Goal: Check status: Check status

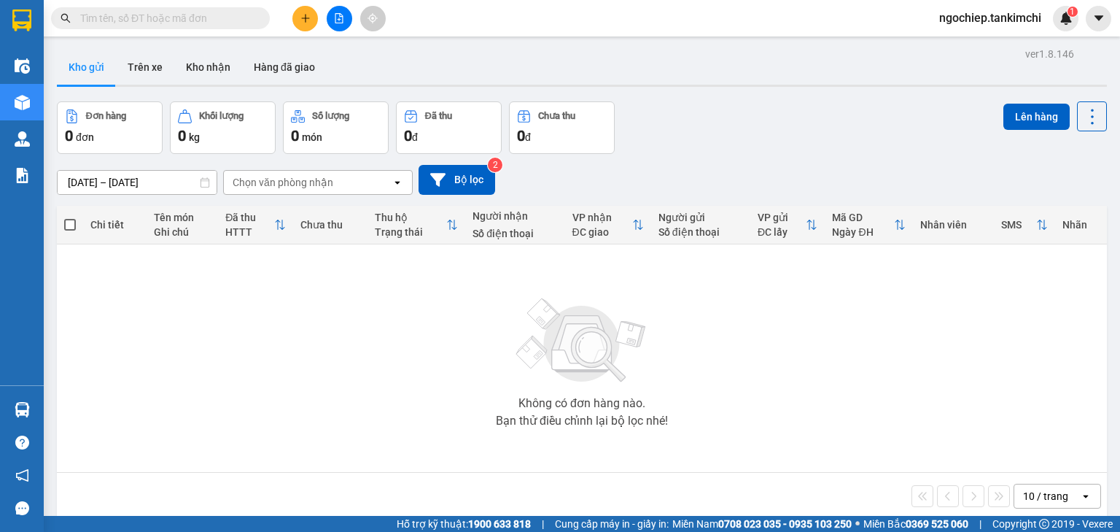
click at [120, 20] on input "text" at bounding box center [166, 18] width 172 height 16
paste input "0934938580"
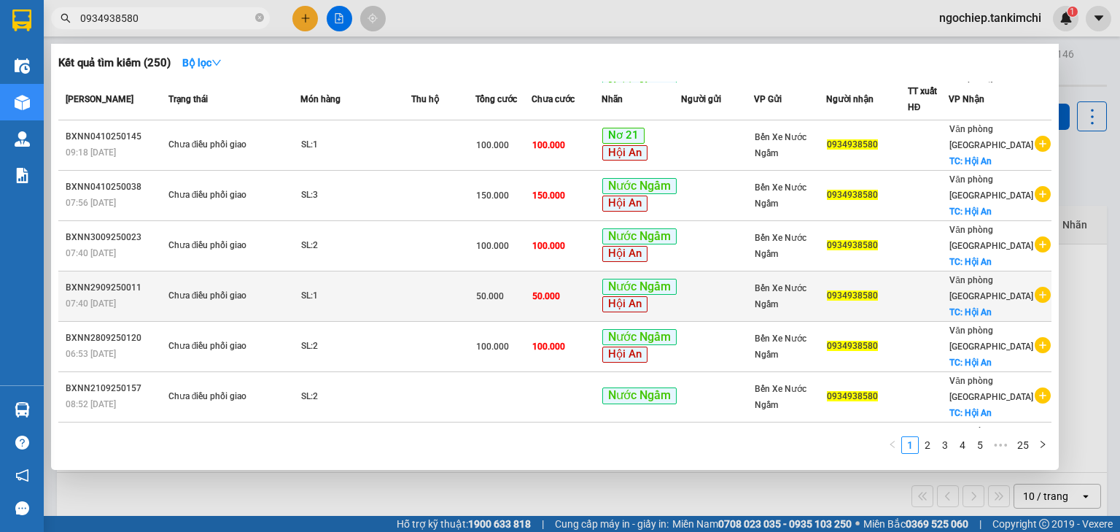
scroll to position [190, 0]
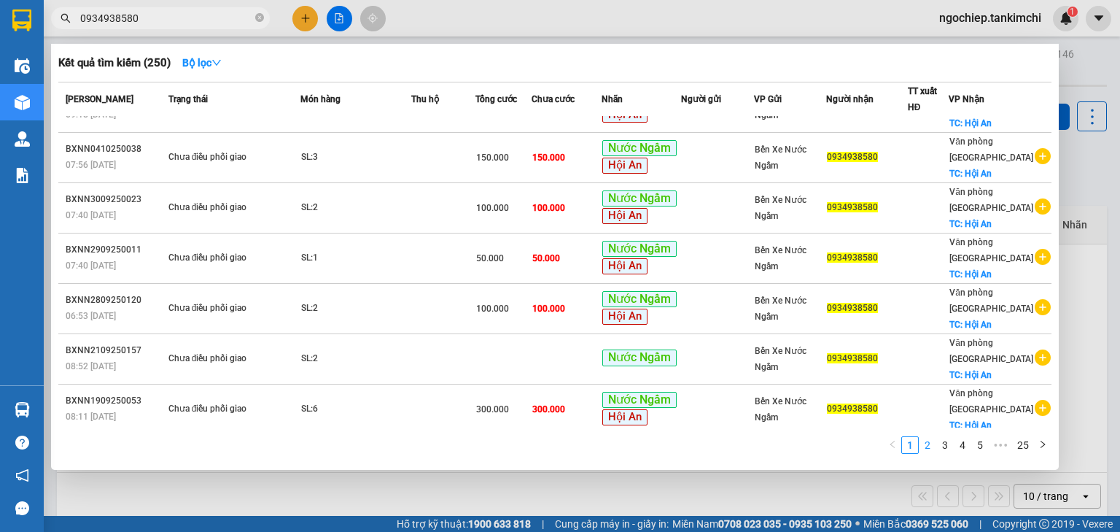
type input "0934938580"
click at [927, 448] on link "2" at bounding box center [927, 445] width 16 height 16
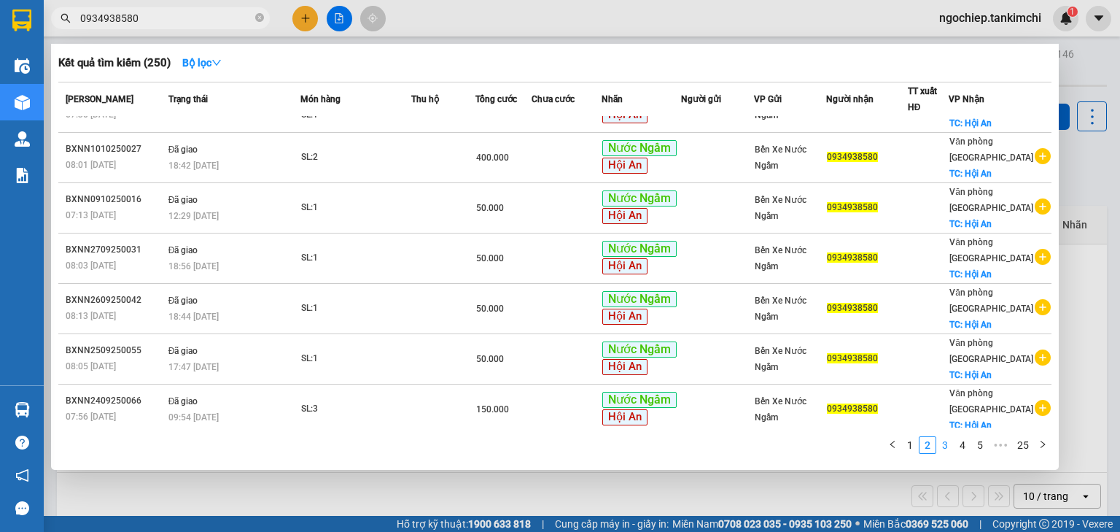
click at [945, 448] on link "3" at bounding box center [945, 445] width 16 height 16
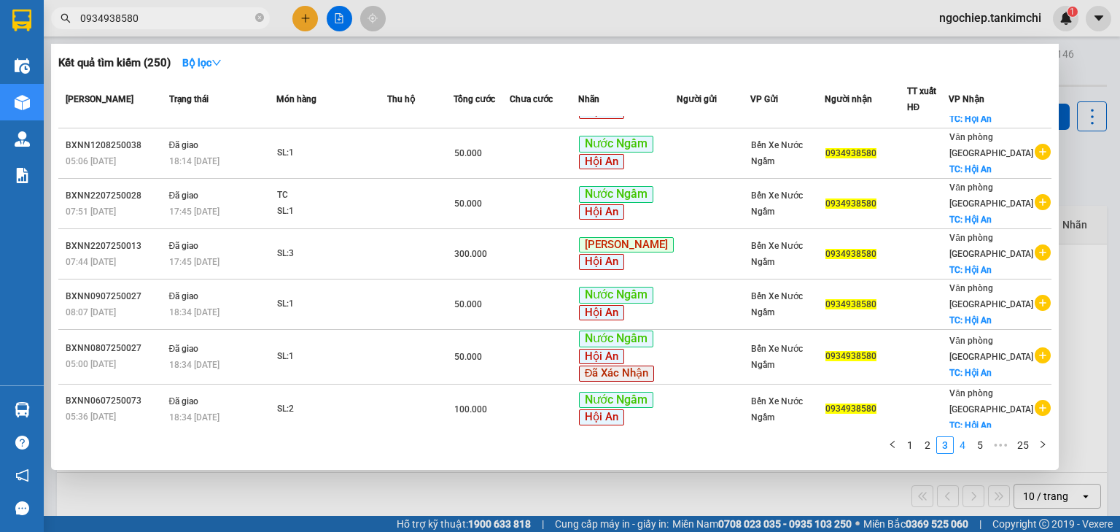
click at [962, 446] on link "4" at bounding box center [962, 445] width 16 height 16
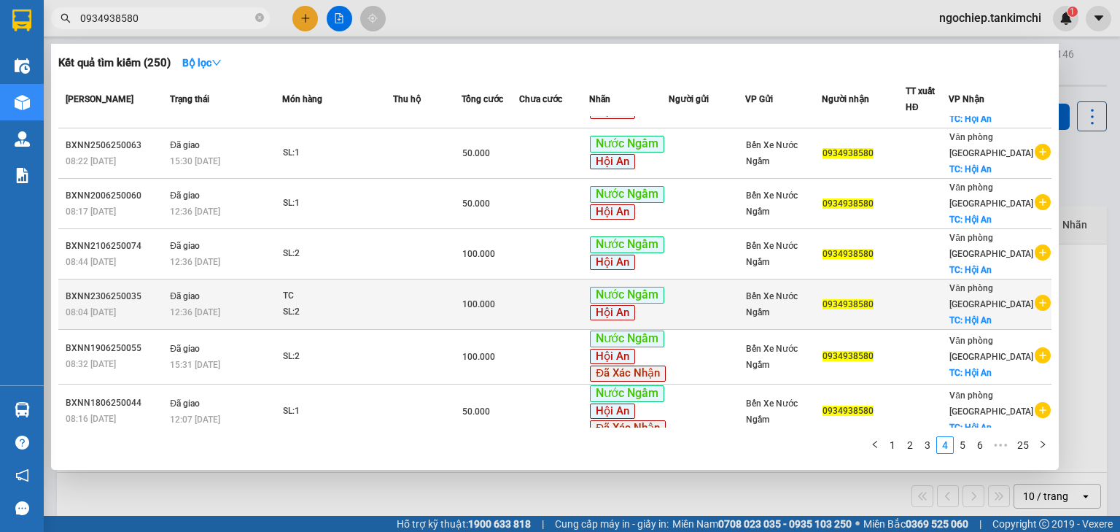
scroll to position [194, 0]
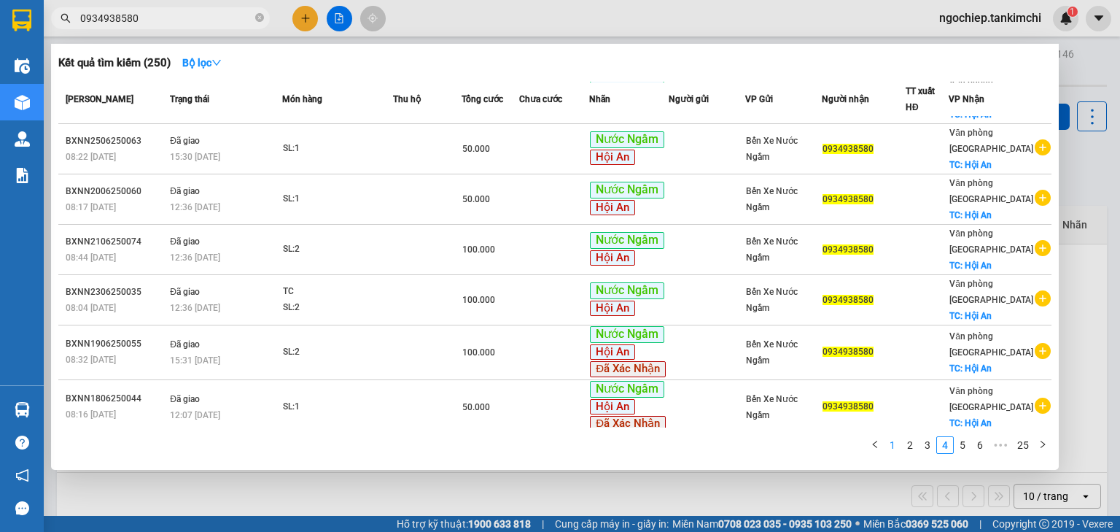
click at [892, 443] on link "1" at bounding box center [892, 445] width 16 height 16
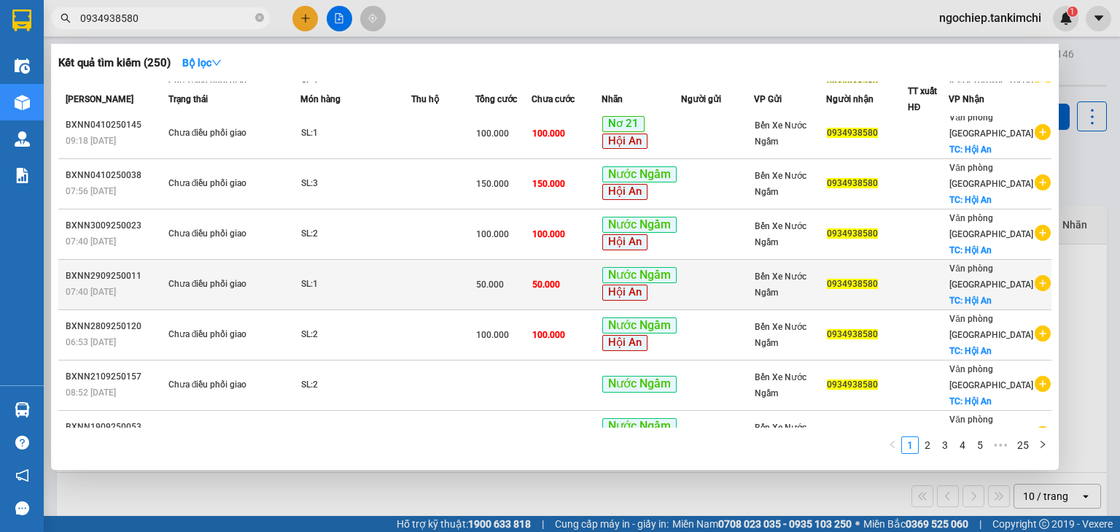
scroll to position [190, 0]
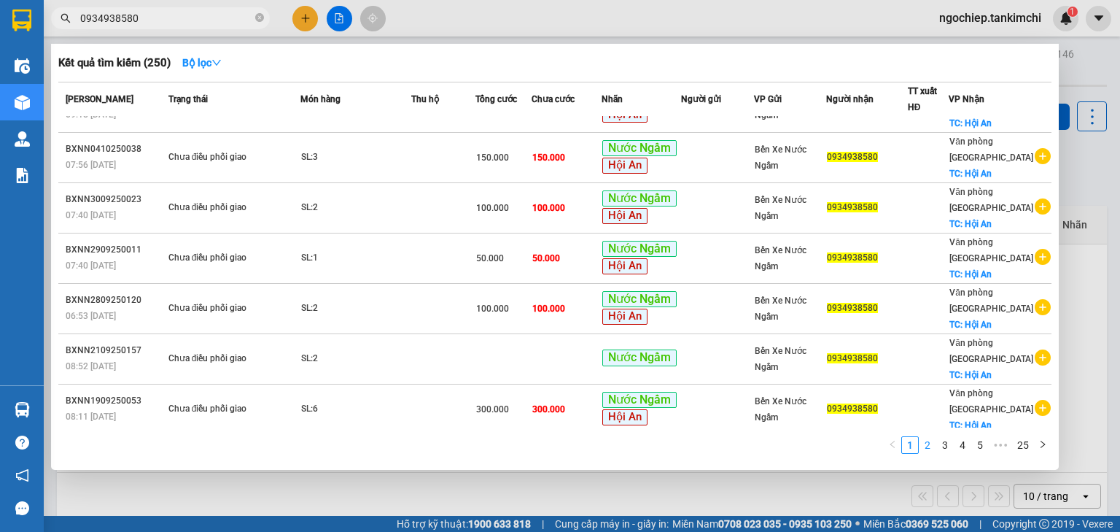
click at [930, 440] on link "2" at bounding box center [927, 445] width 16 height 16
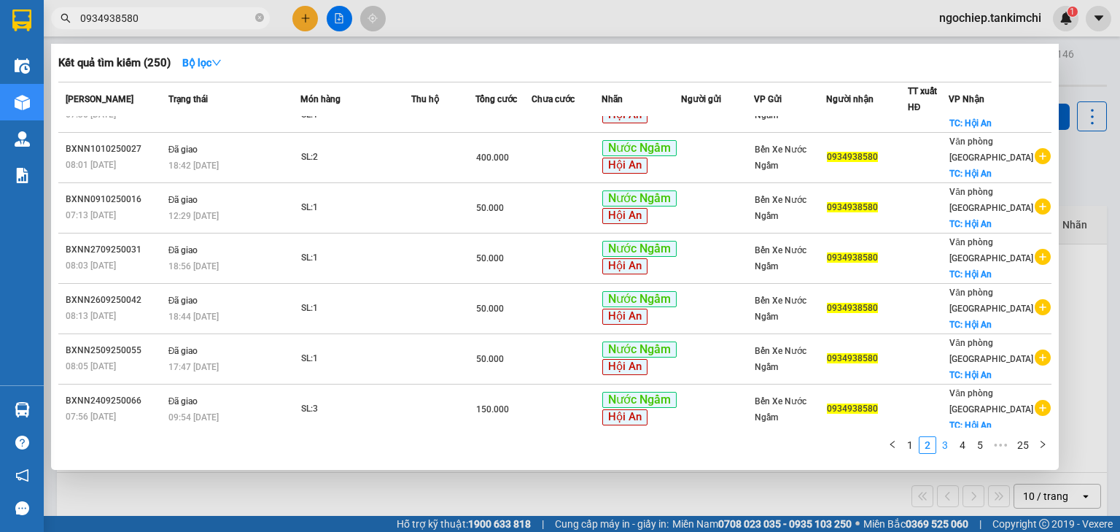
click at [945, 449] on link "3" at bounding box center [945, 445] width 16 height 16
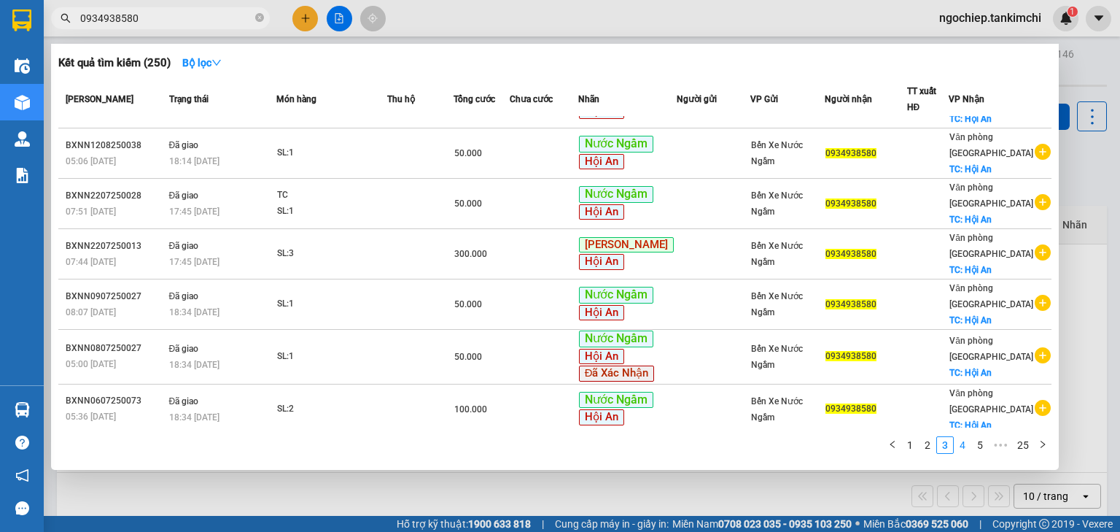
click at [962, 449] on link "4" at bounding box center [962, 445] width 16 height 16
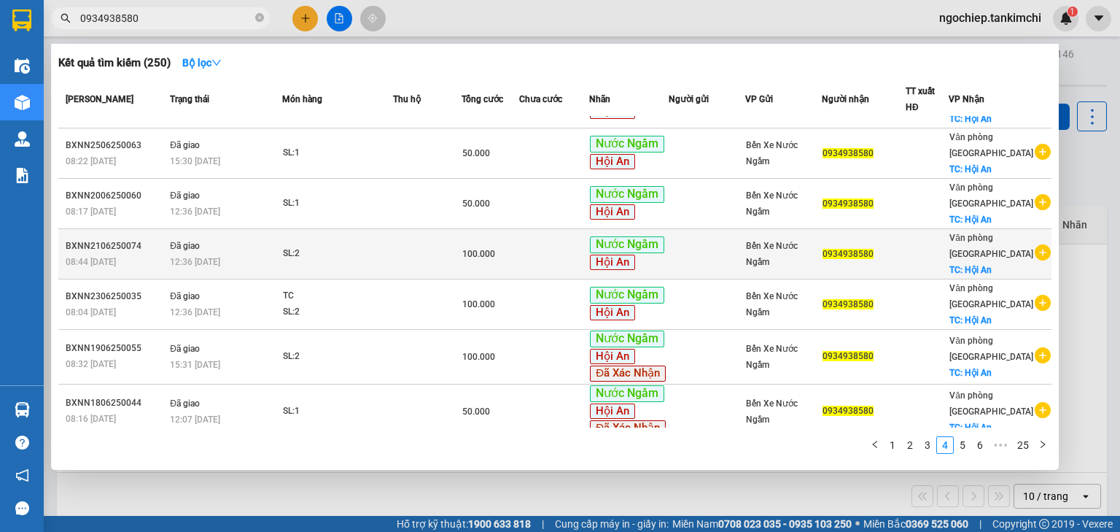
scroll to position [194, 0]
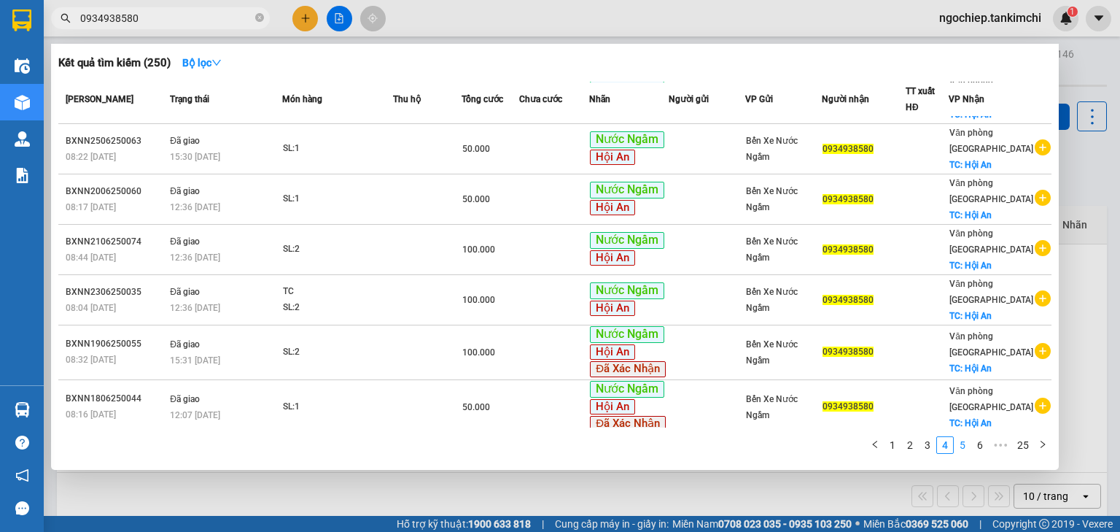
click at [968, 448] on link "5" at bounding box center [962, 445] width 16 height 16
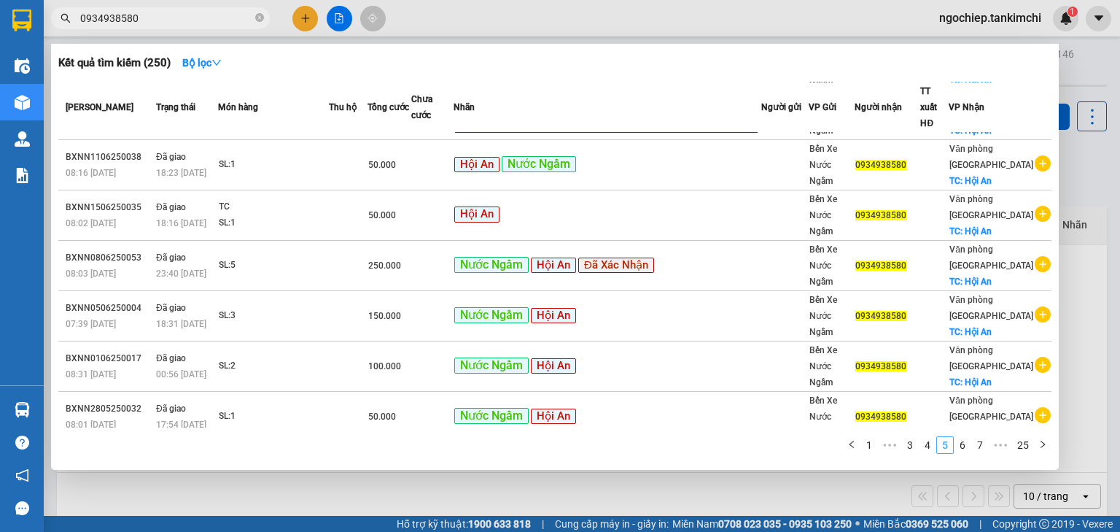
scroll to position [187, 0]
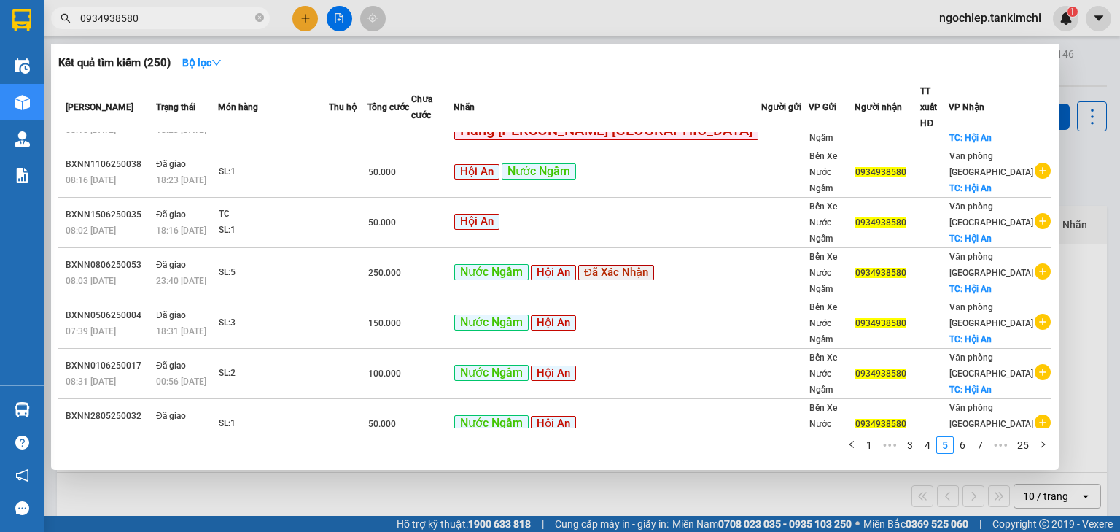
click at [1083, 52] on div at bounding box center [560, 266] width 1120 height 532
click at [259, 16] on icon "close-circle" at bounding box center [259, 17] width 9 height 9
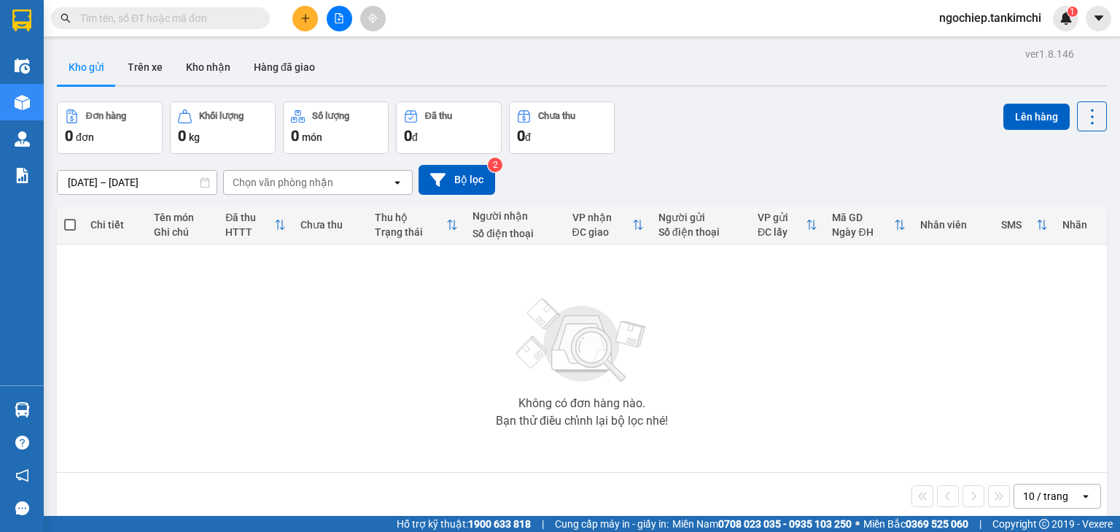
click at [217, 17] on input "text" at bounding box center [166, 18] width 172 height 16
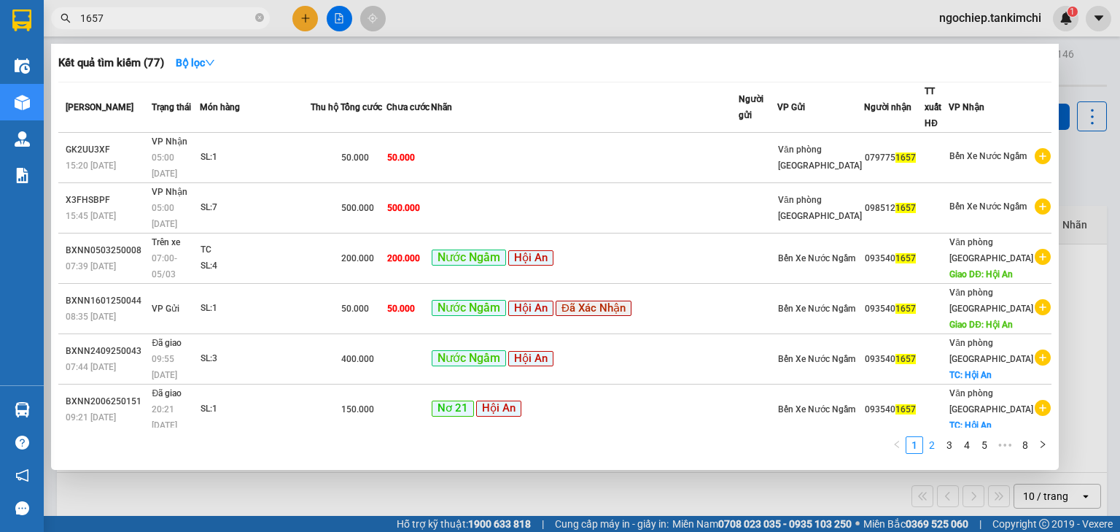
click at [938, 447] on link "2" at bounding box center [932, 445] width 16 height 16
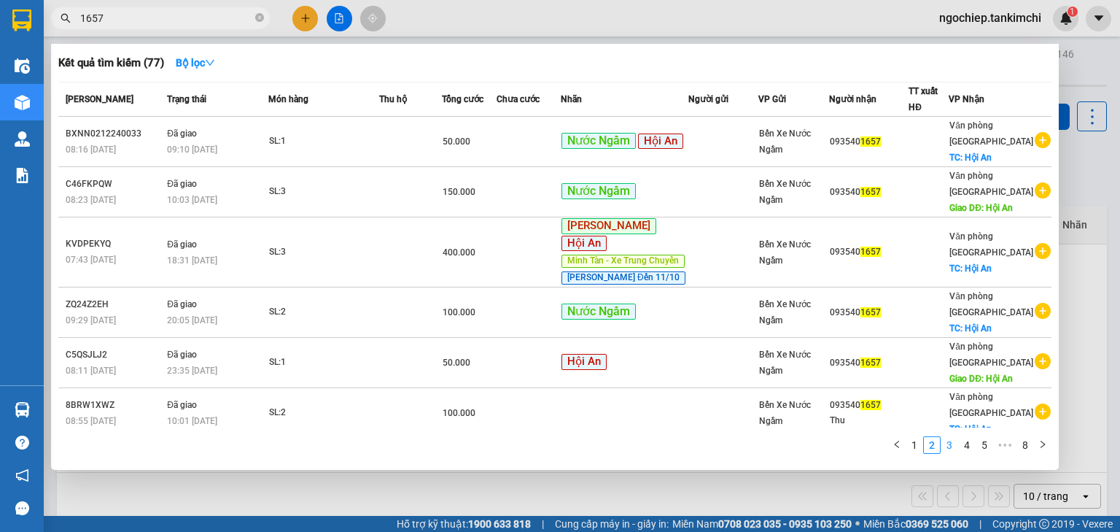
click at [948, 443] on link "3" at bounding box center [949, 445] width 16 height 16
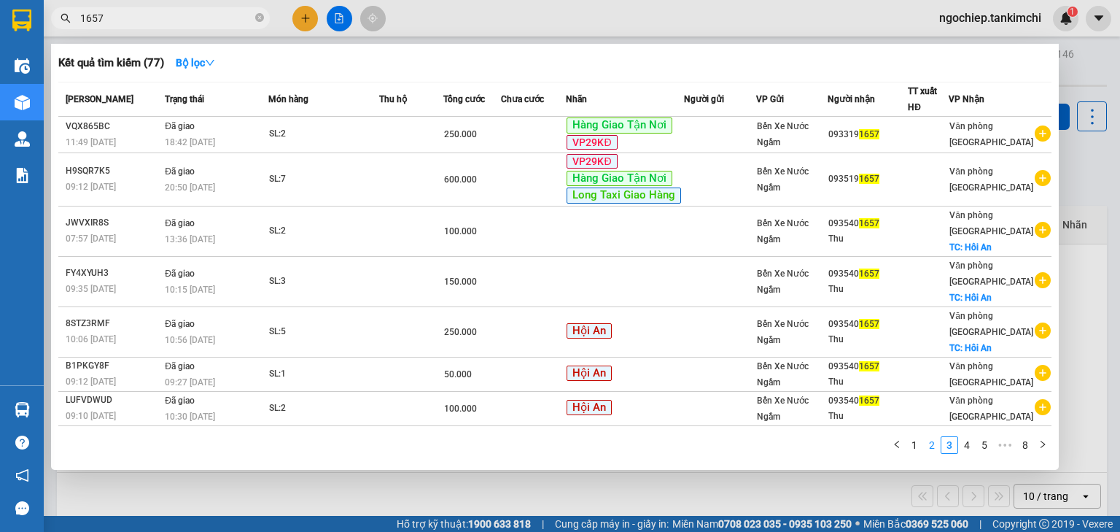
click at [935, 443] on link "2" at bounding box center [932, 445] width 16 height 16
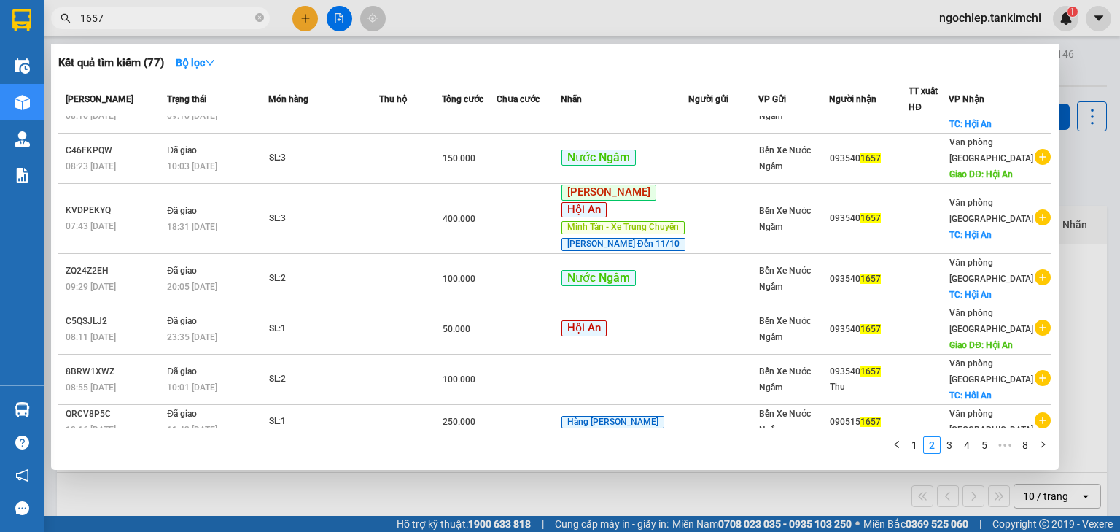
scroll to position [117, 0]
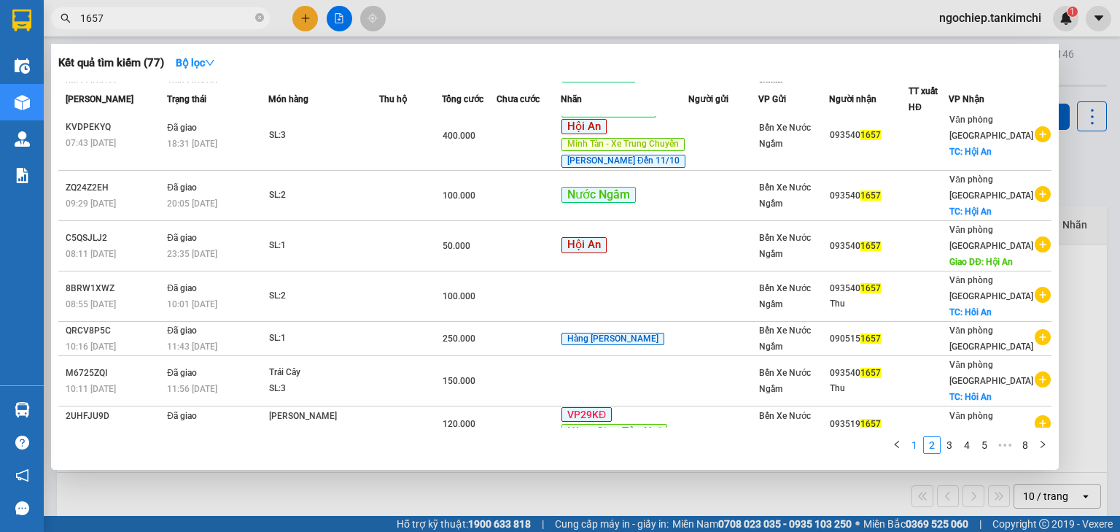
click at [914, 445] on link "1" at bounding box center [914, 445] width 16 height 16
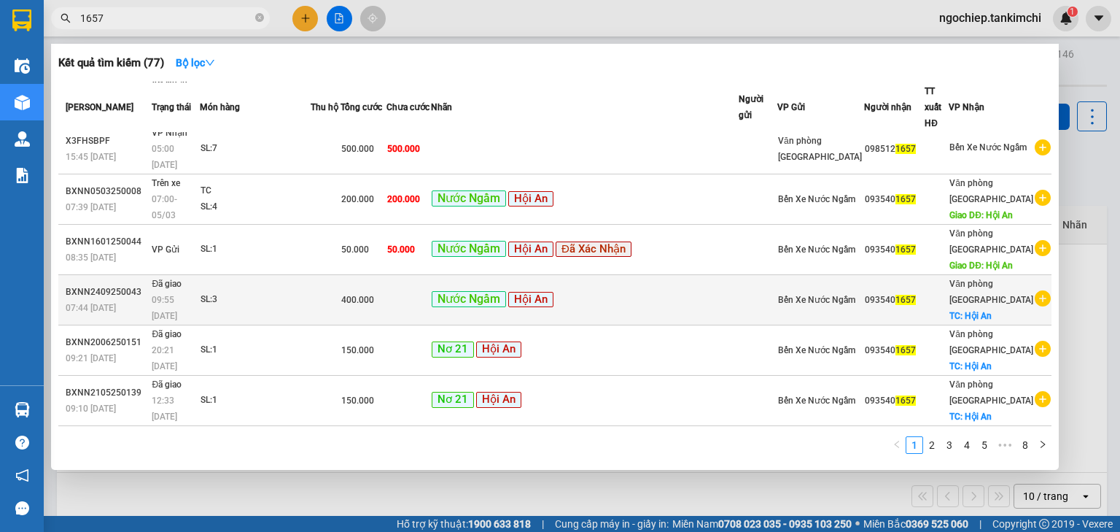
scroll to position [0, 0]
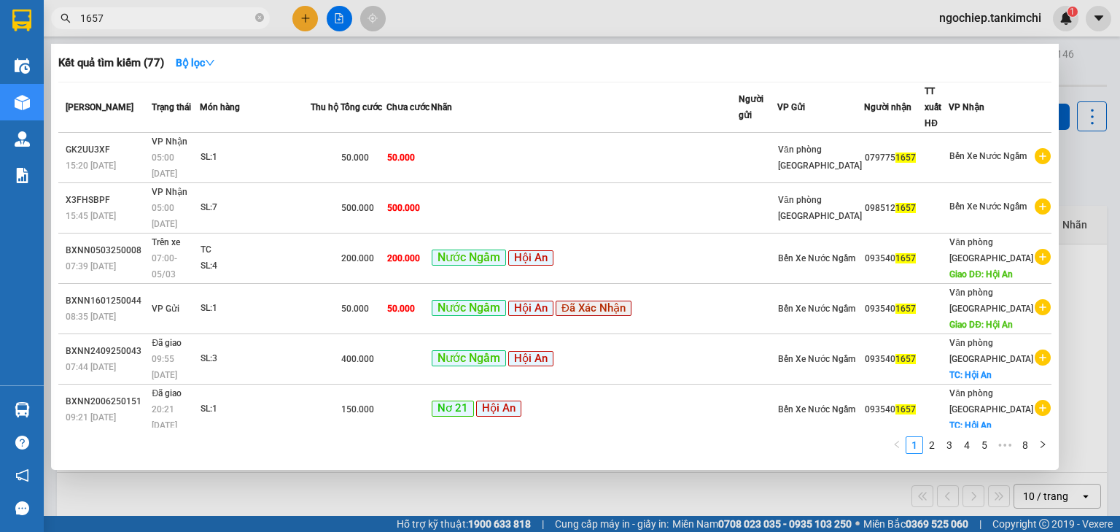
click at [172, 11] on input "1657" at bounding box center [166, 18] width 172 height 16
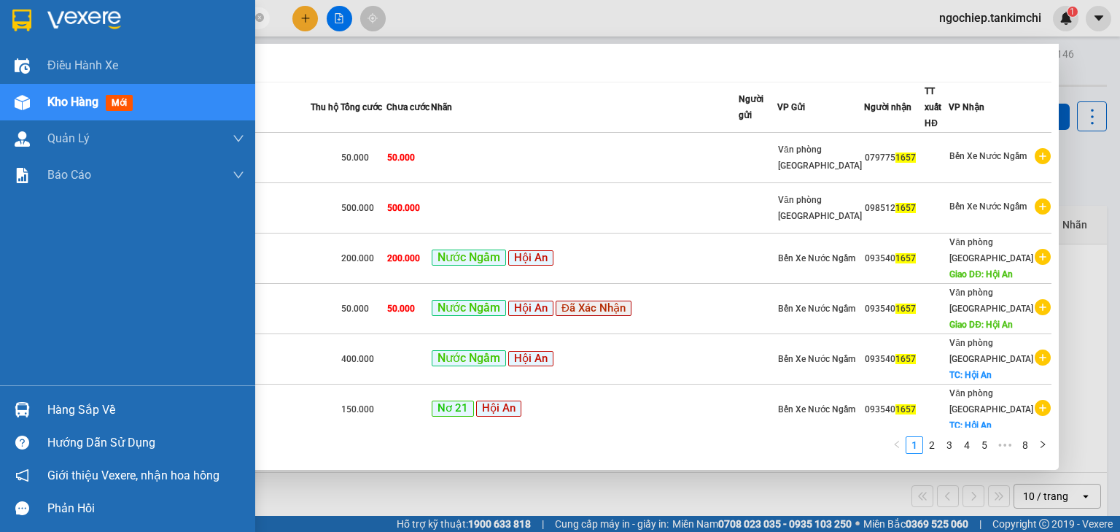
drag, startPoint x: 161, startPoint y: 15, endPoint x: 39, endPoint y: 19, distance: 122.6
click at [39, 19] on section "Kết quả [PERSON_NAME] ( 77 ) Bộ lọc Mã ĐH Trạng thái Món hàng Thu hộ Tổng [PERS…" at bounding box center [560, 266] width 1120 height 532
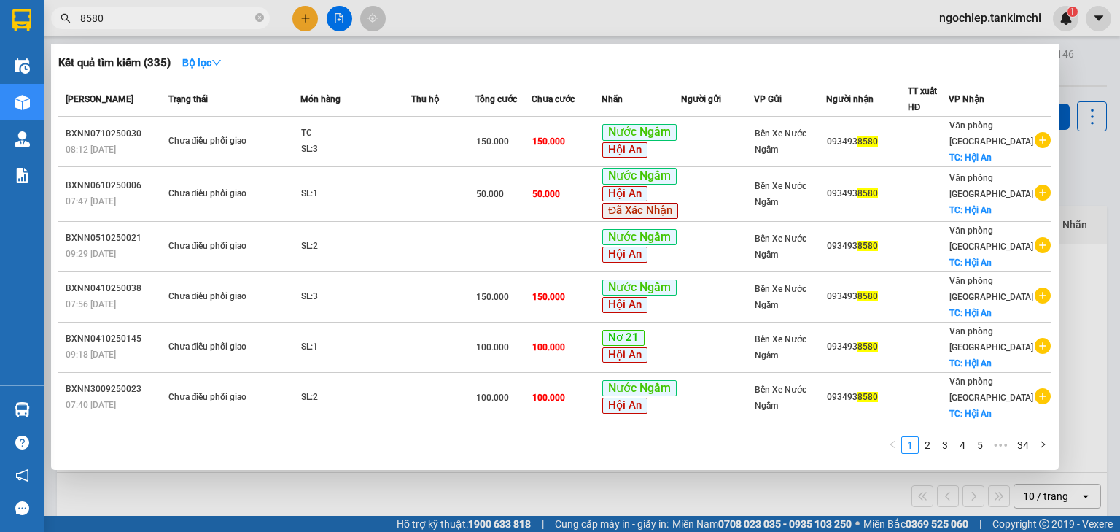
type input "8580"
drag, startPoint x: 114, startPoint y: 17, endPoint x: 72, endPoint y: 17, distance: 42.3
click at [72, 17] on span "8580" at bounding box center [160, 18] width 219 height 22
